Goal: Task Accomplishment & Management: Manage account settings

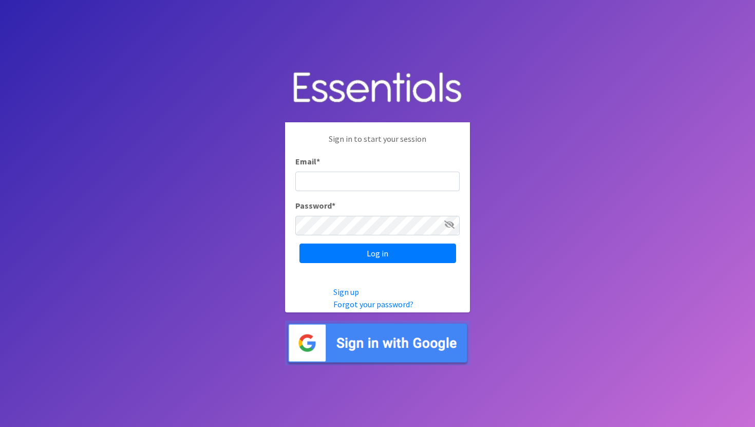
click at [374, 343] on img at bounding box center [377, 342] width 185 height 45
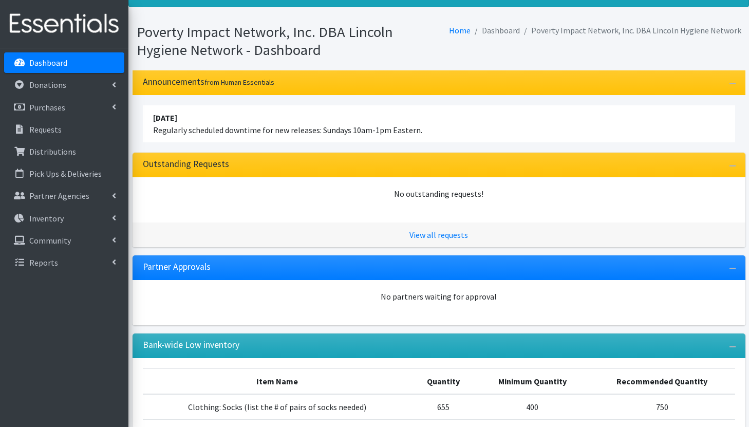
scroll to position [65, 0]
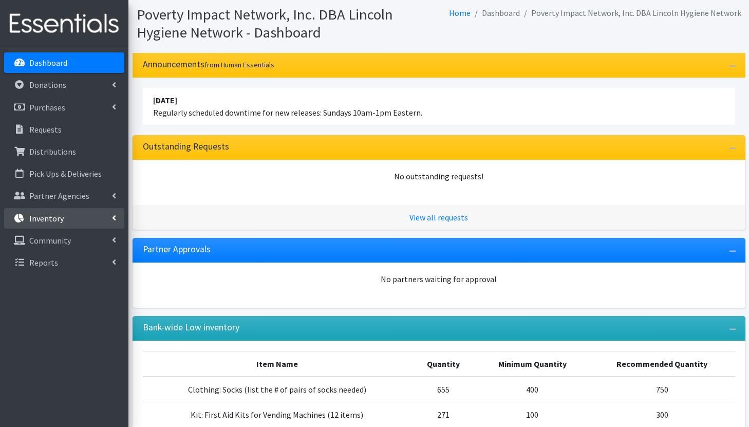
click at [69, 211] on link "Inventory" at bounding box center [64, 218] width 120 height 21
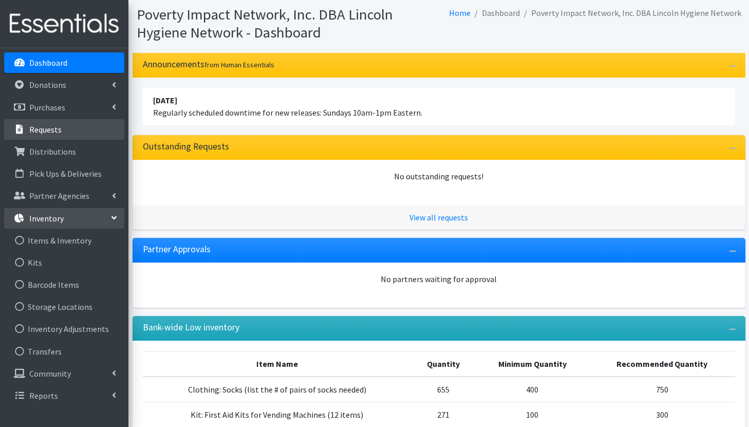
click at [69, 127] on link "Requests" at bounding box center [64, 129] width 120 height 21
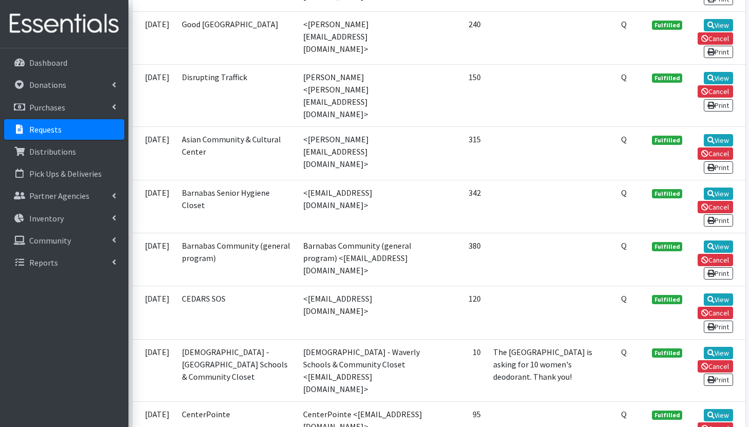
scroll to position [512, 0]
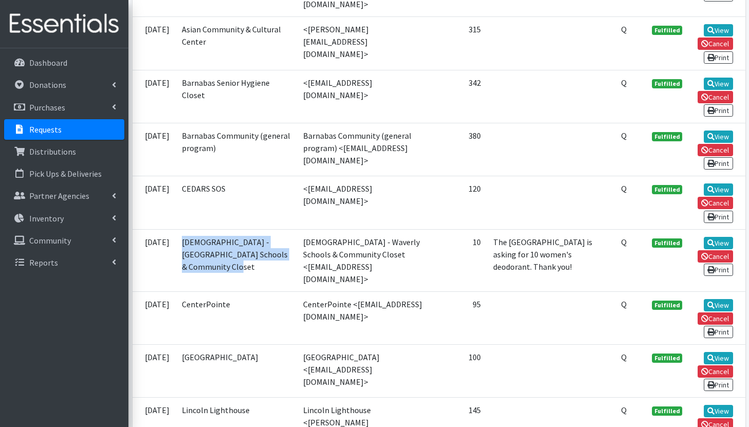
drag, startPoint x: 218, startPoint y: 263, endPoint x: 194, endPoint y: 221, distance: 48.7
click at [194, 229] on td "[DEMOGRAPHIC_DATA] - [GEOGRAPHIC_DATA] Schools & Community Closet" at bounding box center [237, 260] width 122 height 62
copy td "[DEMOGRAPHIC_DATA] - [GEOGRAPHIC_DATA] Schools & Community Closet"
